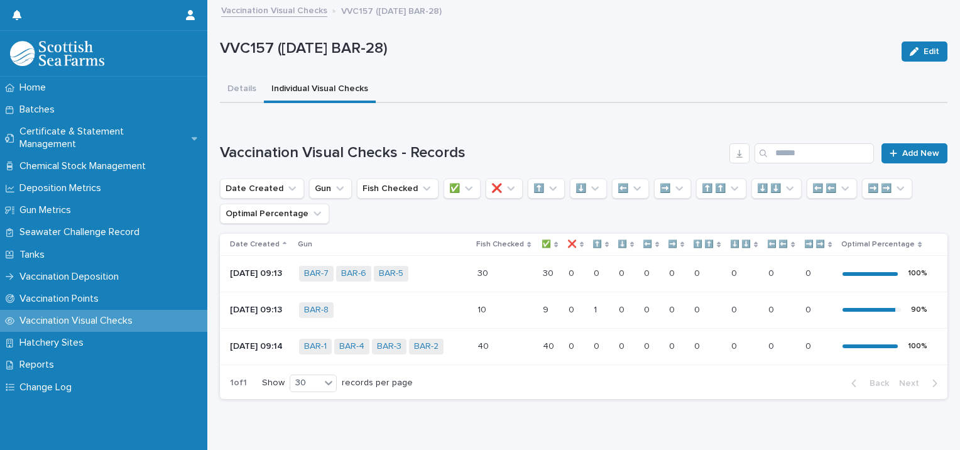
scroll to position [30, 0]
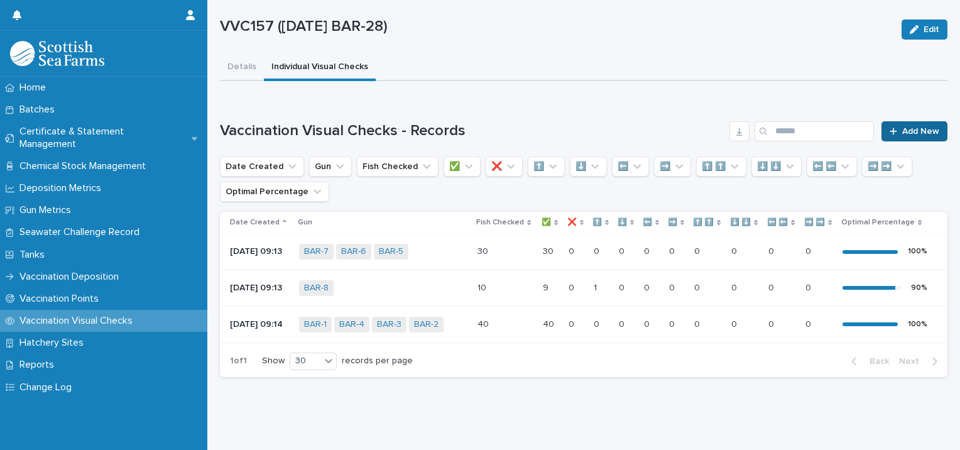
click at [908, 127] on span "Add New" at bounding box center [920, 131] width 37 height 9
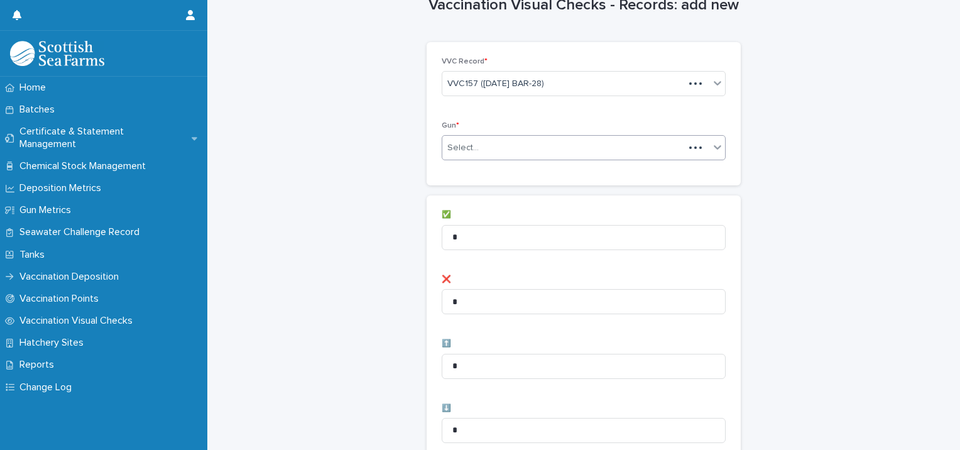
scroll to position [31, 0]
click at [482, 144] on div "Select..." at bounding box center [563, 147] width 242 height 21
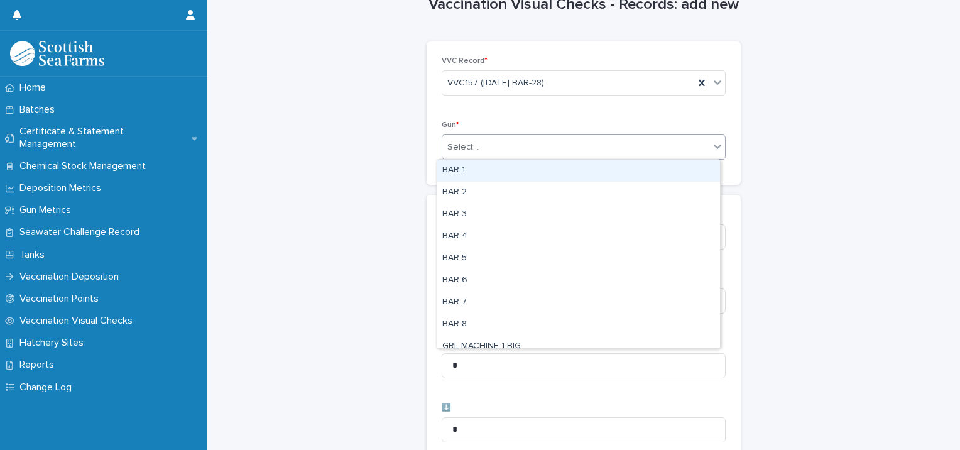
click at [472, 172] on div "BAR-1" at bounding box center [578, 171] width 283 height 22
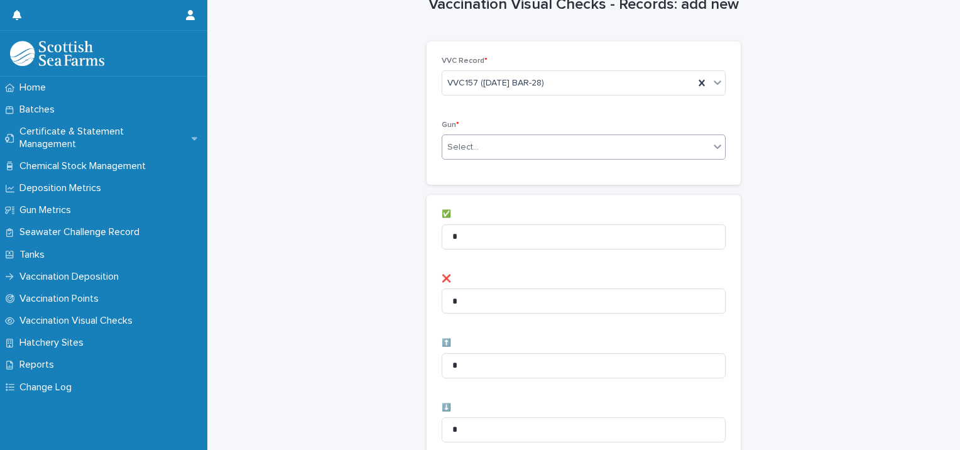
click at [543, 150] on div "Select..." at bounding box center [575, 147] width 267 height 21
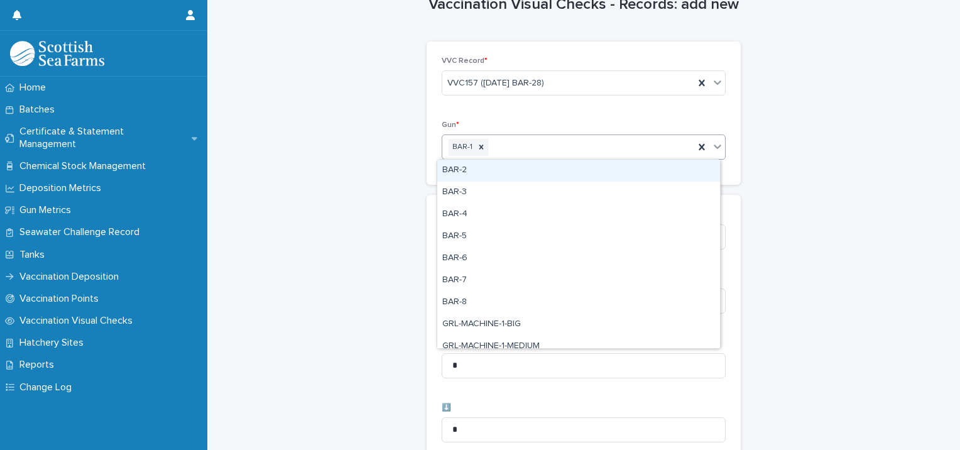
click at [530, 165] on div "BAR-2" at bounding box center [578, 171] width 283 height 22
click at [577, 149] on div "BAR-1 BAR-2" at bounding box center [568, 147] width 252 height 22
click at [550, 170] on div "BAR-3" at bounding box center [578, 171] width 283 height 22
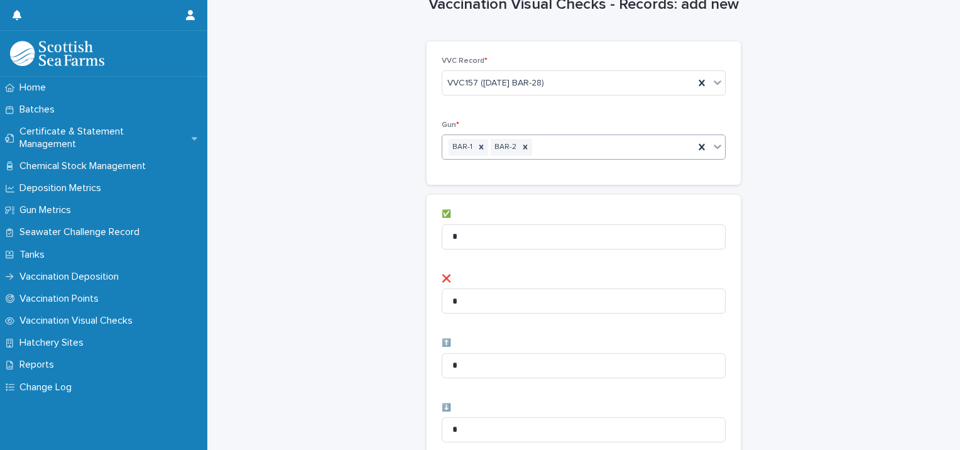
click at [604, 150] on div "BAR-1 BAR-2" at bounding box center [568, 147] width 252 height 22
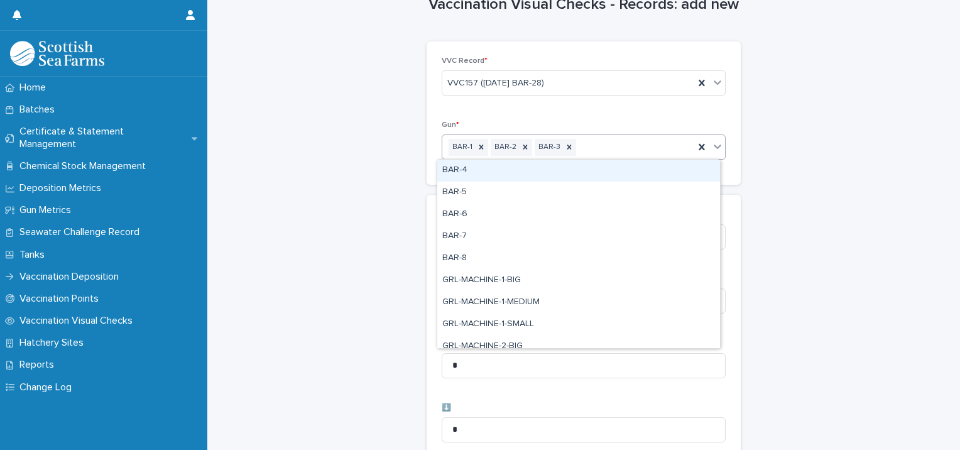
click at [572, 173] on div "BAR-4" at bounding box center [578, 171] width 283 height 22
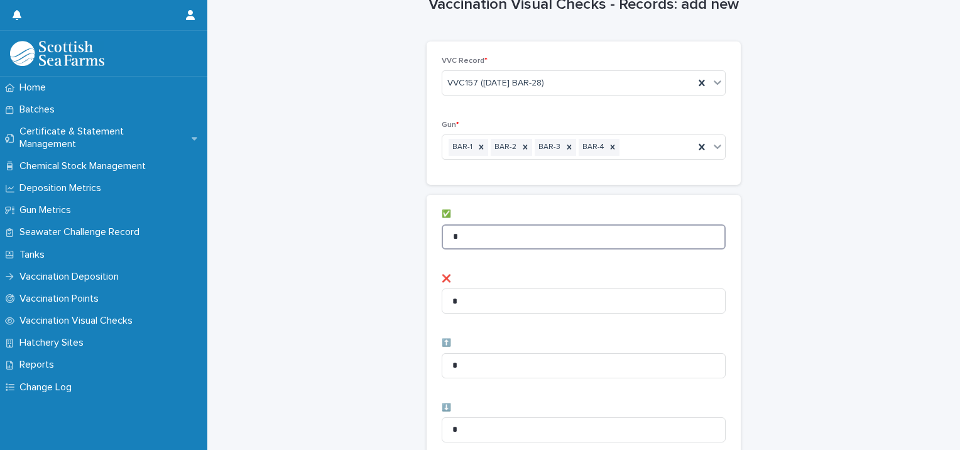
drag, startPoint x: 483, startPoint y: 232, endPoint x: 421, endPoint y: 239, distance: 62.6
type input "**"
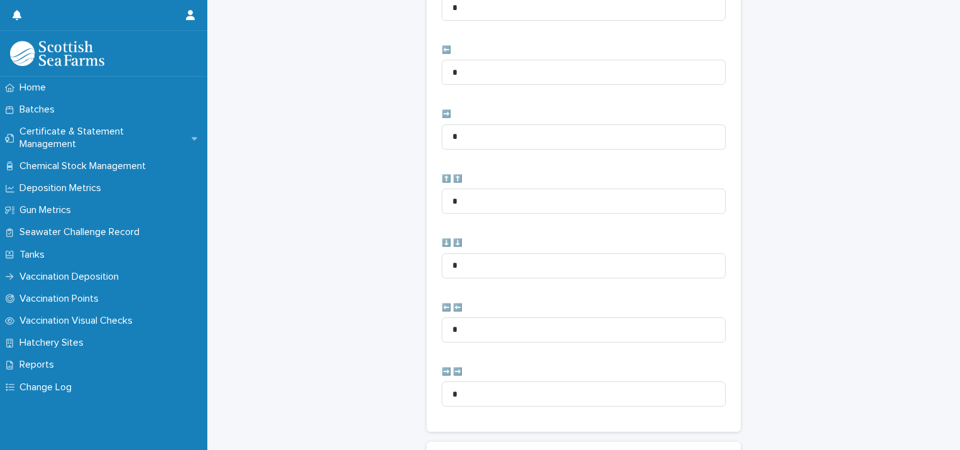
scroll to position [627, 0]
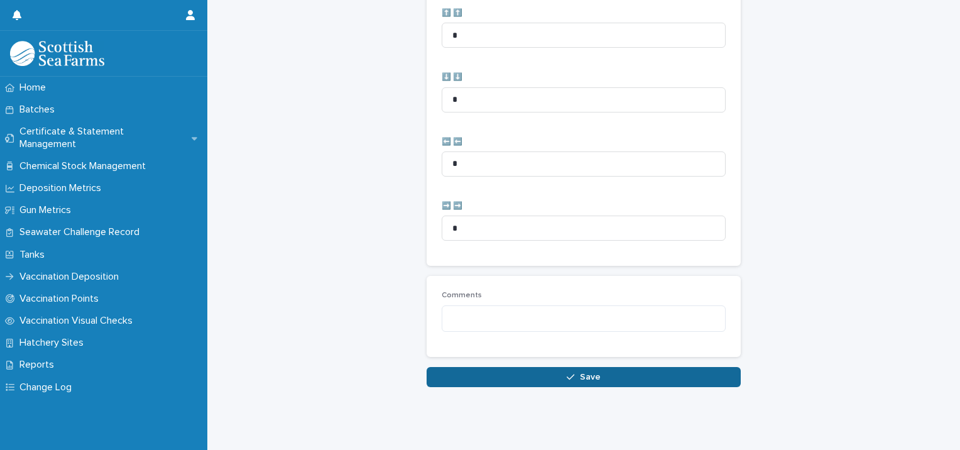
click at [457, 371] on button "Save" at bounding box center [584, 377] width 314 height 20
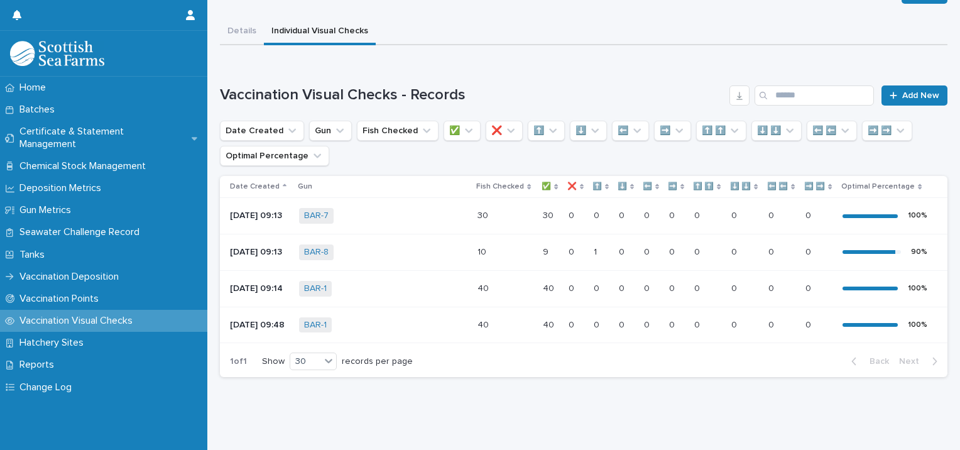
scroll to position [66, 0]
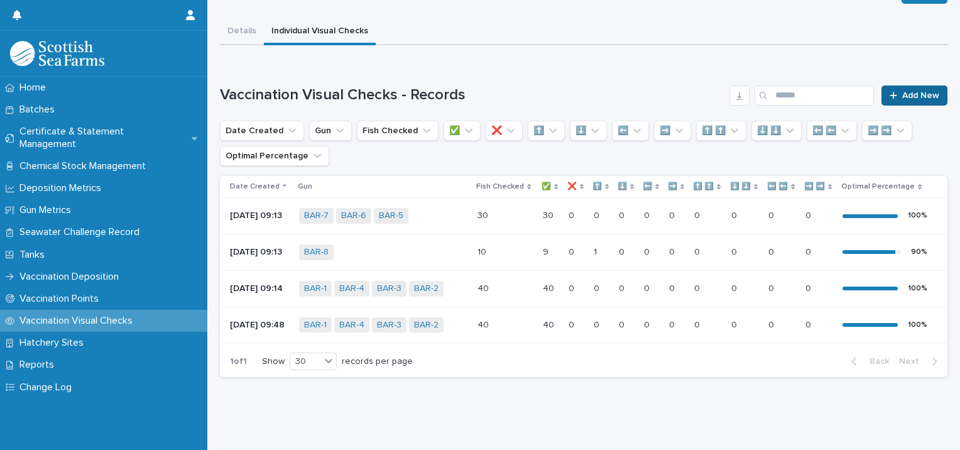
click at [928, 91] on span "Add New" at bounding box center [920, 95] width 37 height 9
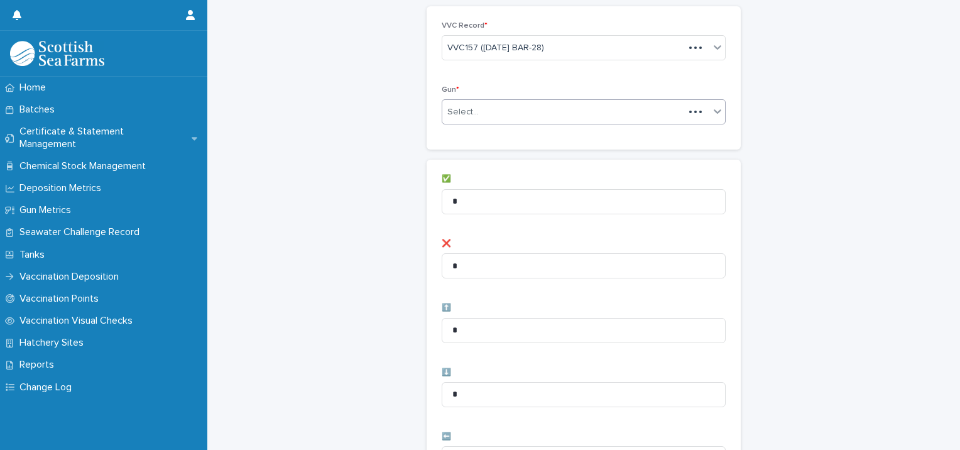
click at [472, 115] on div "Select..." at bounding box center [462, 112] width 31 height 13
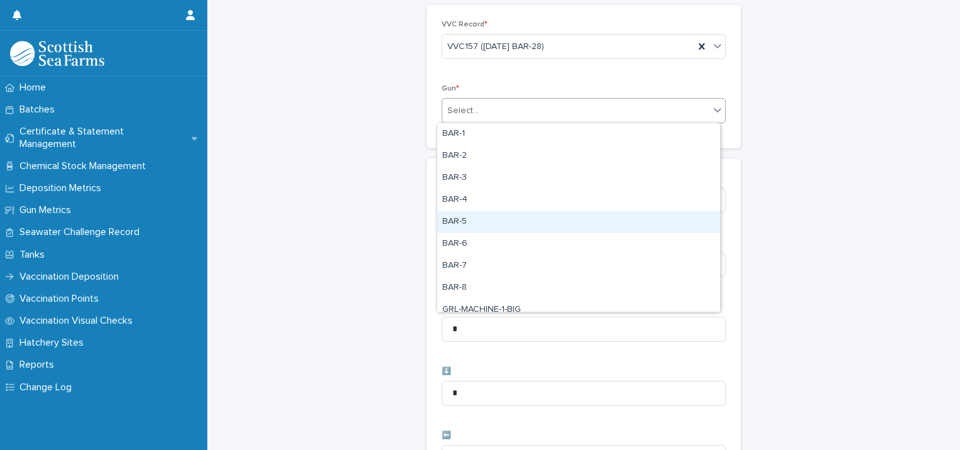
click at [466, 216] on div "BAR-5" at bounding box center [578, 222] width 283 height 22
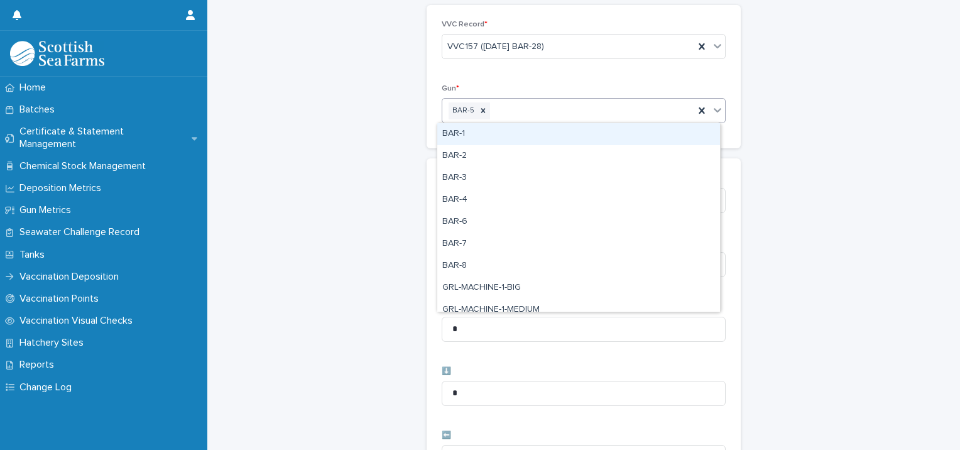
click at [555, 118] on div "BAR-5" at bounding box center [568, 111] width 252 height 22
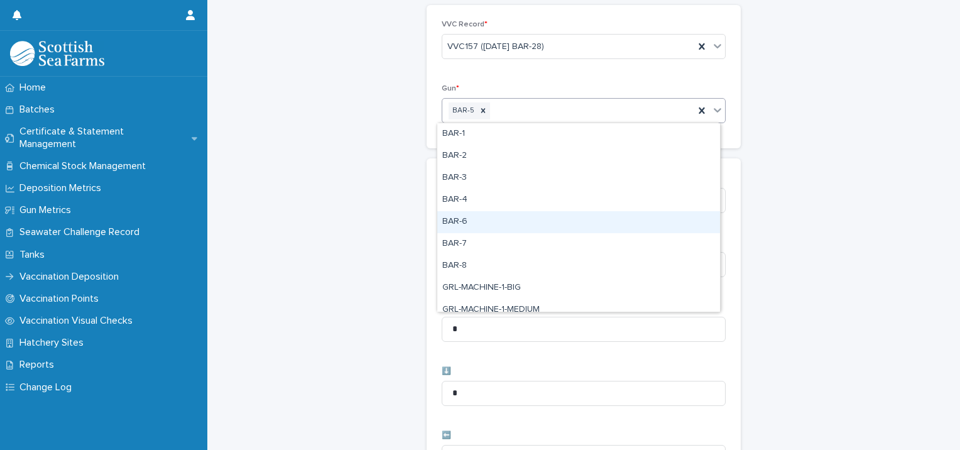
click at [487, 218] on div "BAR-6" at bounding box center [578, 222] width 283 height 22
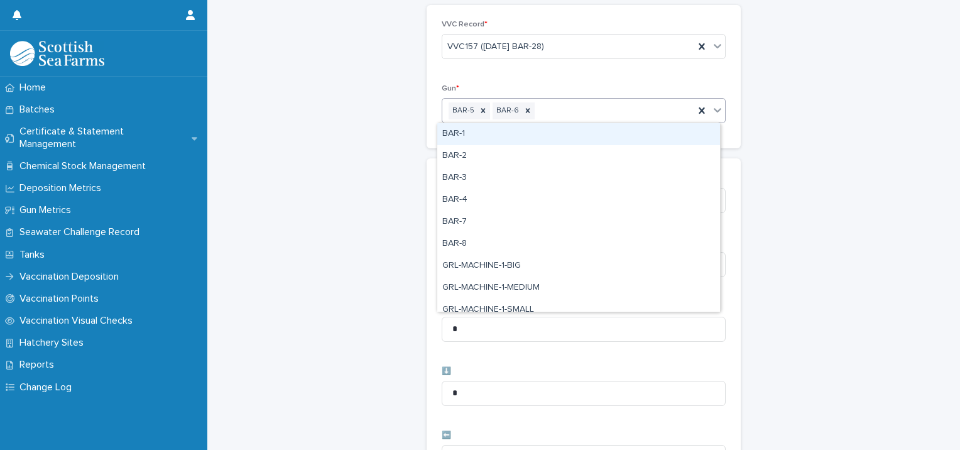
drag, startPoint x: 584, startPoint y: 109, endPoint x: 577, endPoint y: 118, distance: 11.3
click at [584, 111] on div "BAR-5 BAR-6" at bounding box center [568, 111] width 252 height 22
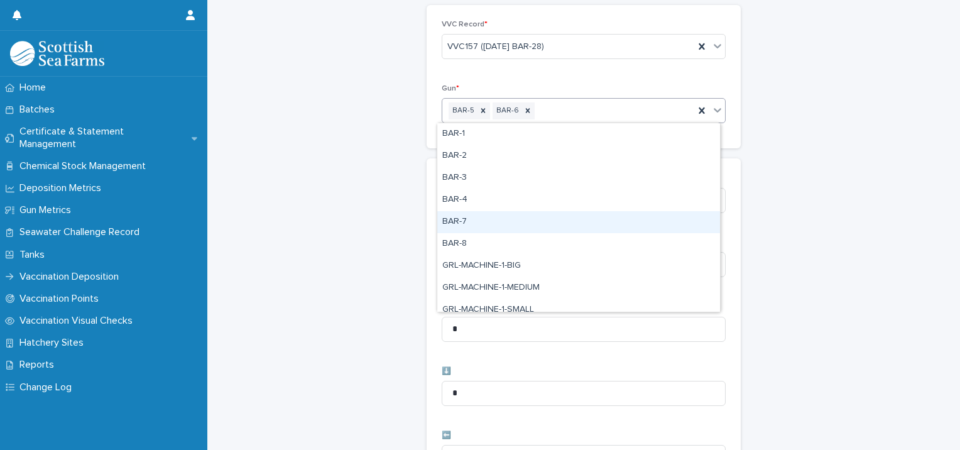
click at [487, 216] on div "BAR-7" at bounding box center [578, 222] width 283 height 22
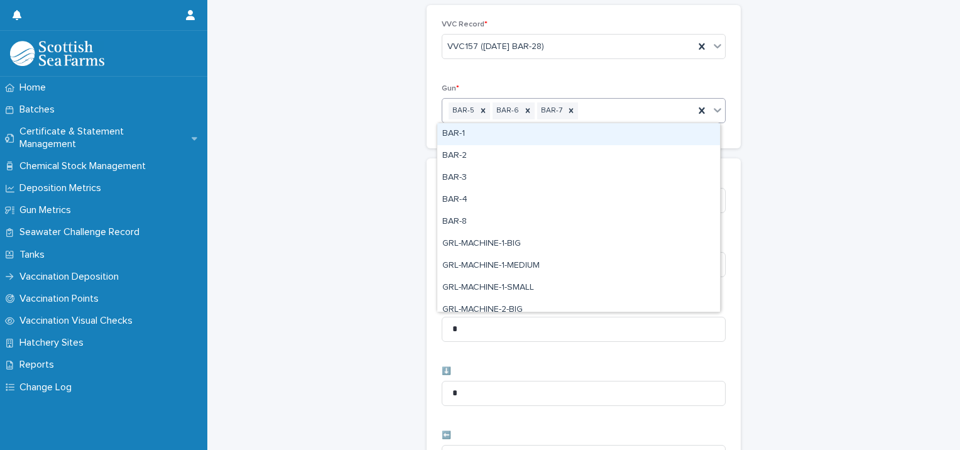
click at [623, 115] on div "BAR-5 BAR-6 BAR-7" at bounding box center [568, 111] width 252 height 22
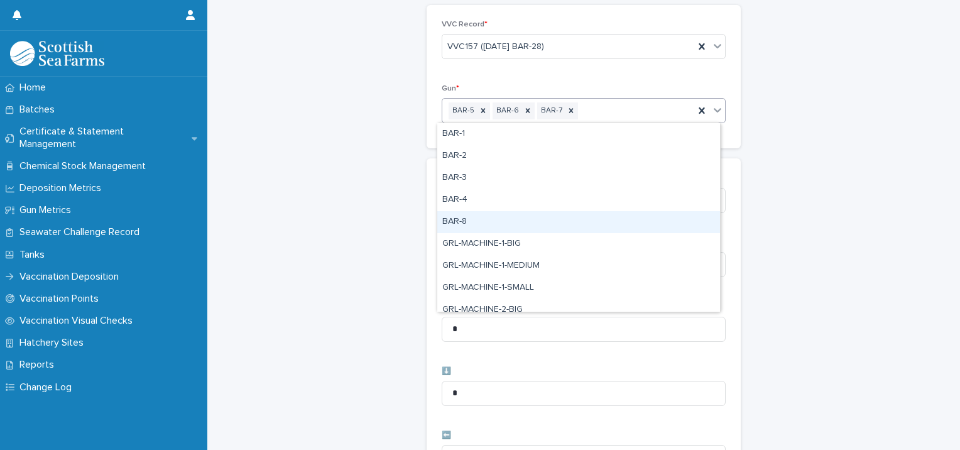
click at [505, 215] on div "BAR-8" at bounding box center [578, 222] width 283 height 22
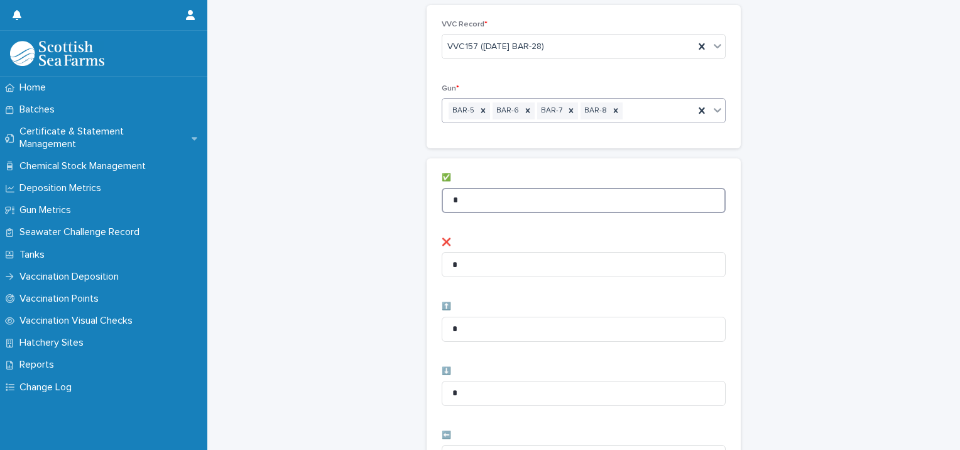
drag, startPoint x: 508, startPoint y: 196, endPoint x: 332, endPoint y: 185, distance: 176.2
click at [352, 191] on div "Vaccination Visual Checks - Records: add new Loading... Saving… Loading... Savi…" at bounding box center [583, 436] width 727 height 1004
type input "**"
click at [327, 183] on div "Vaccination Visual Checks - Records: add new Loading... Saving… Loading... Savi…" at bounding box center [583, 436] width 727 height 1004
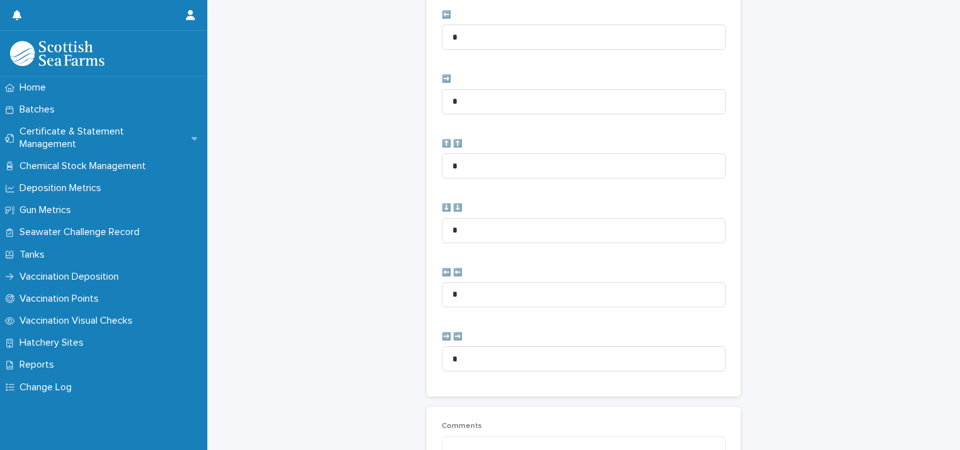
scroll to position [627, 0]
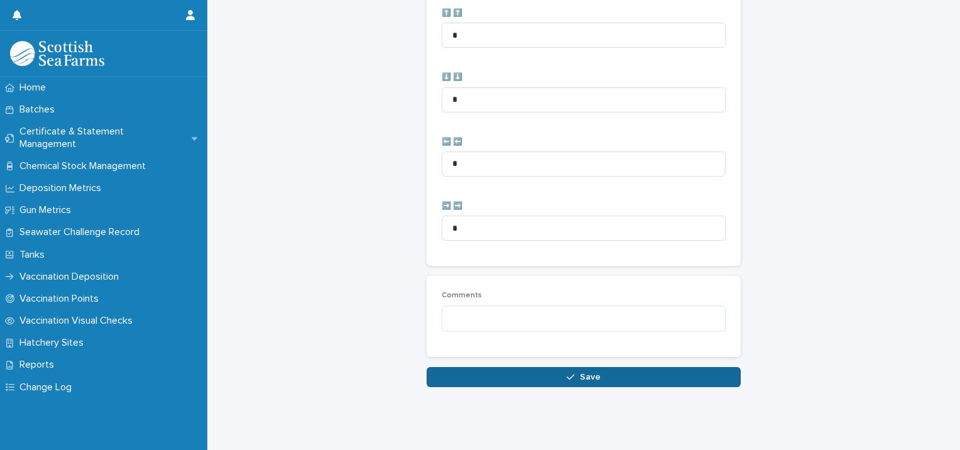
click at [437, 367] on button "Save" at bounding box center [584, 377] width 314 height 20
